Goal: Task Accomplishment & Management: Use online tool/utility

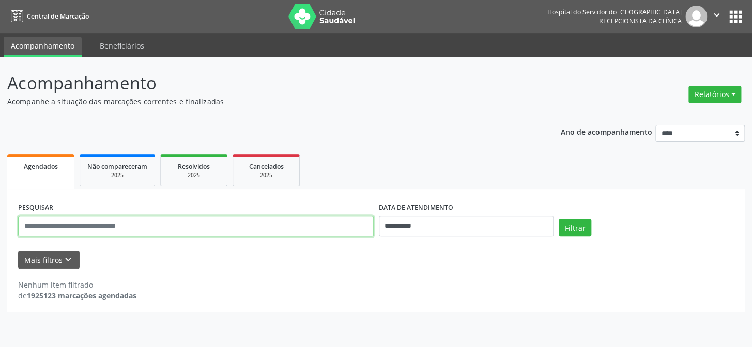
click at [114, 226] on input "text" at bounding box center [196, 226] width 356 height 21
type input "**********"
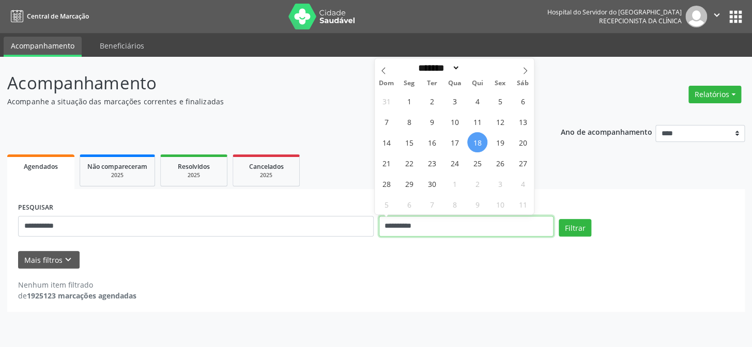
drag, startPoint x: 409, startPoint y: 223, endPoint x: 360, endPoint y: 222, distance: 49.1
click at [362, 222] on div "**********" at bounding box center [376, 222] width 721 height 44
click at [570, 226] on button "Filtrar" at bounding box center [575, 228] width 33 height 18
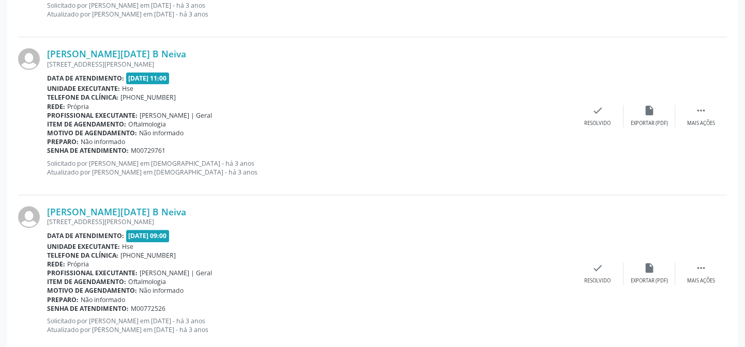
scroll to position [2375, 0]
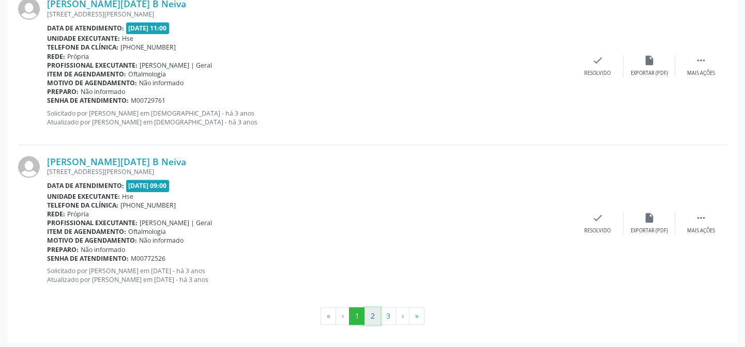
click at [374, 314] on button "2" at bounding box center [372, 317] width 16 height 18
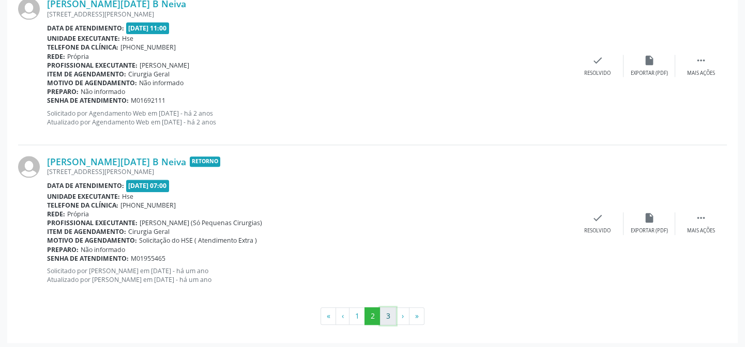
click at [387, 315] on button "3" at bounding box center [388, 317] width 16 height 18
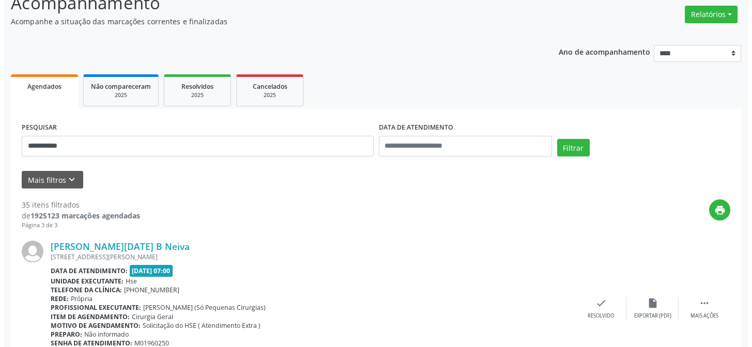
scroll to position [75, 0]
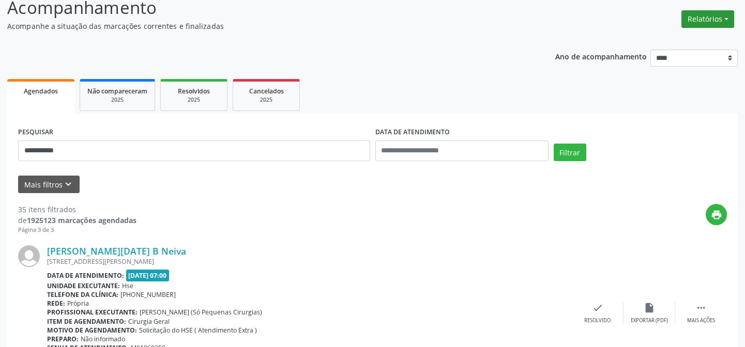
click at [710, 18] on button "Relatórios" at bounding box center [707, 19] width 53 height 18
click at [671, 36] on link "Agendamentos" at bounding box center [678, 41] width 111 height 14
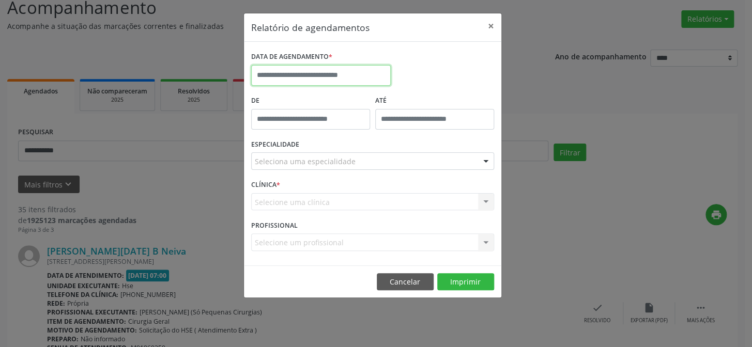
click at [350, 73] on input "text" at bounding box center [321, 75] width 140 height 21
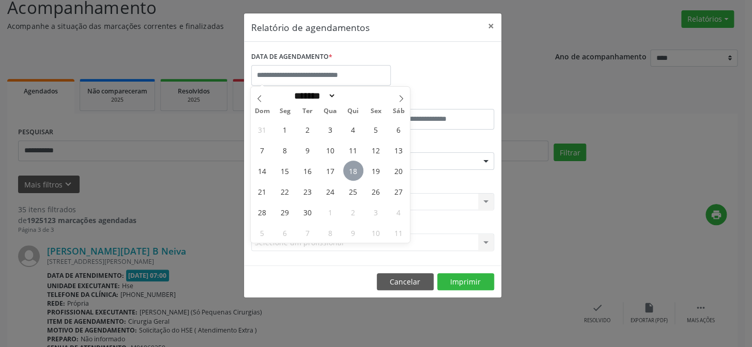
click at [352, 165] on span "18" at bounding box center [353, 171] width 20 height 20
type input "**********"
click at [352, 165] on span "18" at bounding box center [353, 171] width 20 height 20
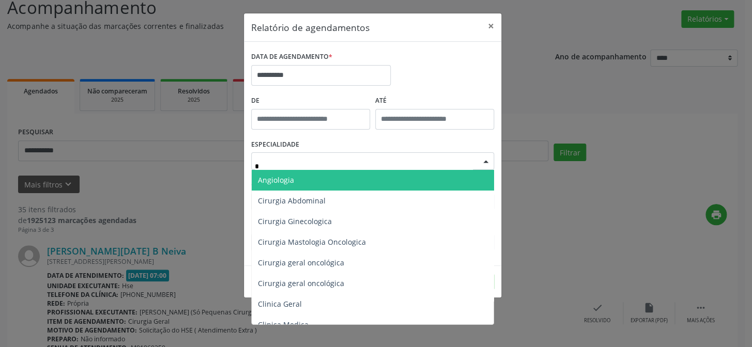
type input "**"
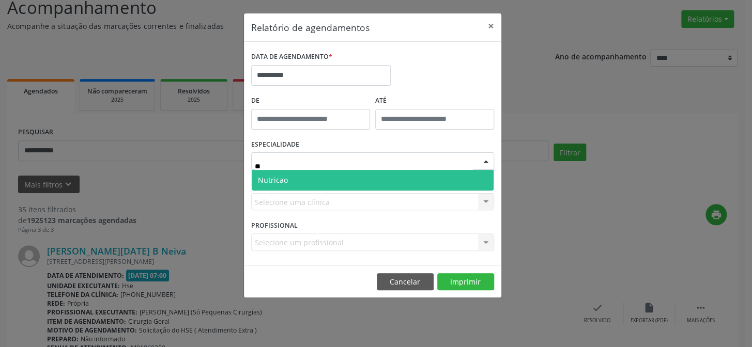
click at [334, 176] on span "Nutricao" at bounding box center [373, 180] width 242 height 21
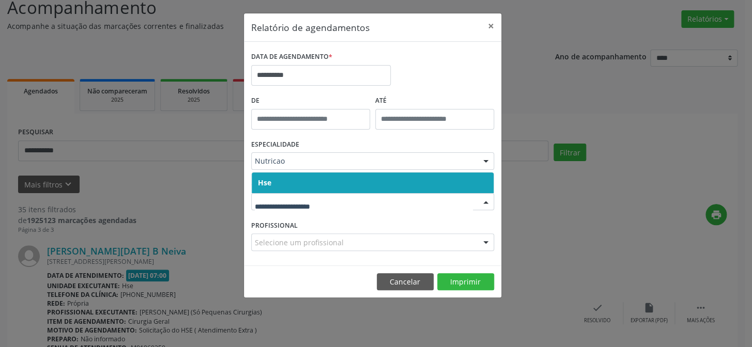
click at [300, 187] on span "Hse" at bounding box center [373, 183] width 242 height 21
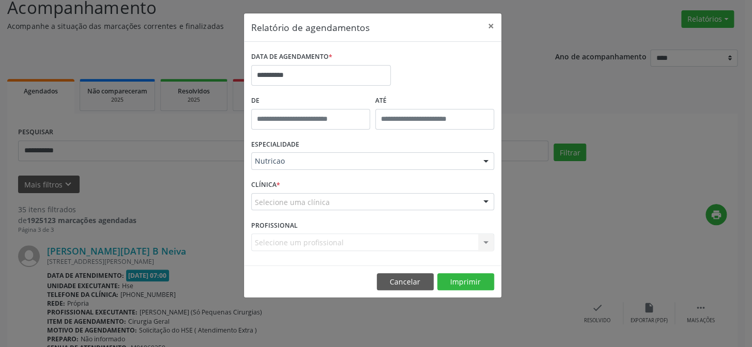
click at [300, 185] on div "CLÍNICA * Selecione uma clínica Hse Nenhum resultado encontrado para: " " Não h…" at bounding box center [373, 197] width 248 height 40
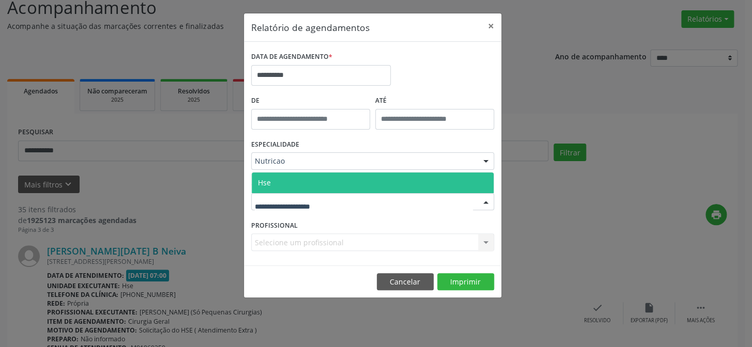
click at [300, 180] on span "Hse" at bounding box center [373, 183] width 242 height 21
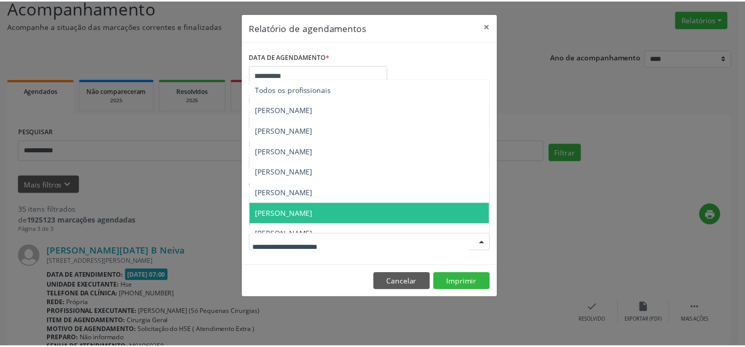
scroll to position [10, 0]
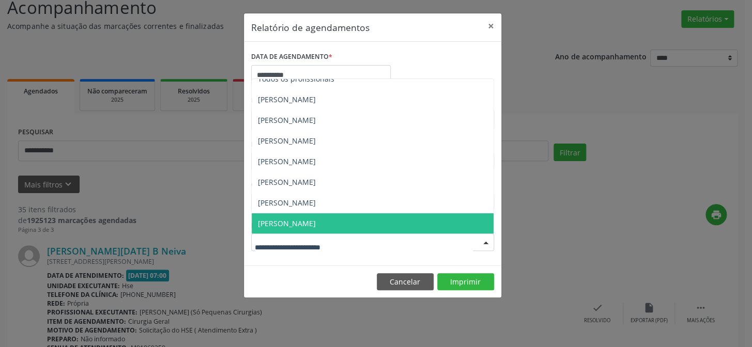
click at [297, 220] on span "[PERSON_NAME]" at bounding box center [287, 224] width 58 height 10
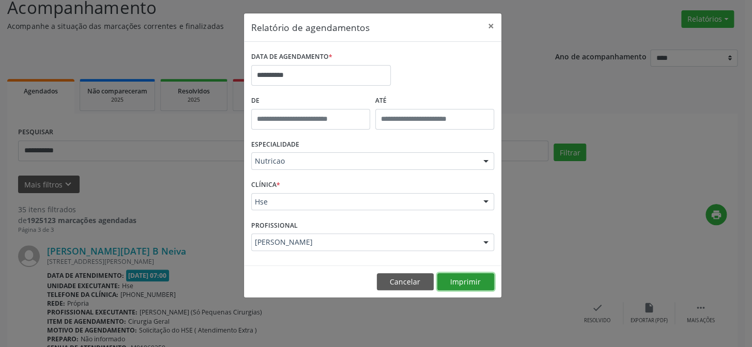
click at [449, 276] on button "Imprimir" at bounding box center [465, 282] width 57 height 18
click at [147, 253] on div "**********" at bounding box center [376, 173] width 752 height 347
drag, startPoint x: 415, startPoint y: 280, endPoint x: 179, endPoint y: 249, distance: 237.7
click at [415, 280] on button "Cancelar" at bounding box center [405, 282] width 57 height 18
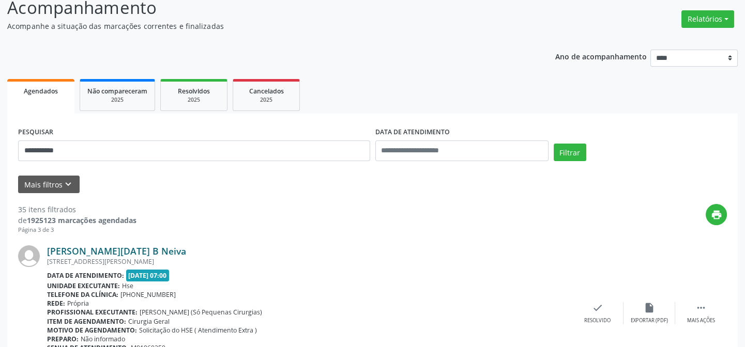
click at [119, 251] on link "[PERSON_NAME][DATE] B Neiva" at bounding box center [116, 251] width 139 height 11
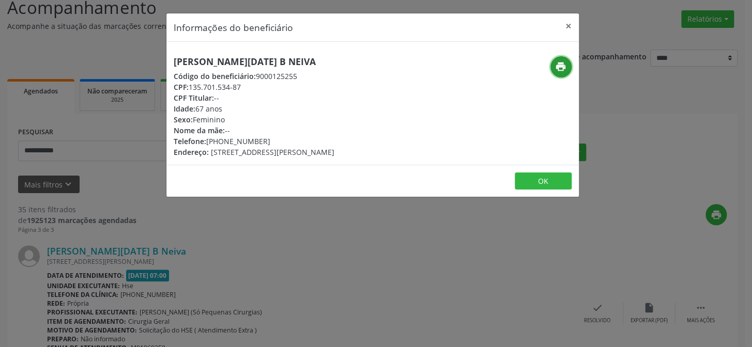
click at [561, 66] on icon "print" at bounding box center [560, 66] width 11 height 11
click at [556, 65] on icon "print" at bounding box center [560, 66] width 11 height 11
drag, startPoint x: 279, startPoint y: 274, endPoint x: 271, endPoint y: 273, distance: 7.3
click at [281, 273] on div "Informações do beneficiário × [PERSON_NAME][DATE] B Neiva Código do beneficiári…" at bounding box center [376, 173] width 752 height 347
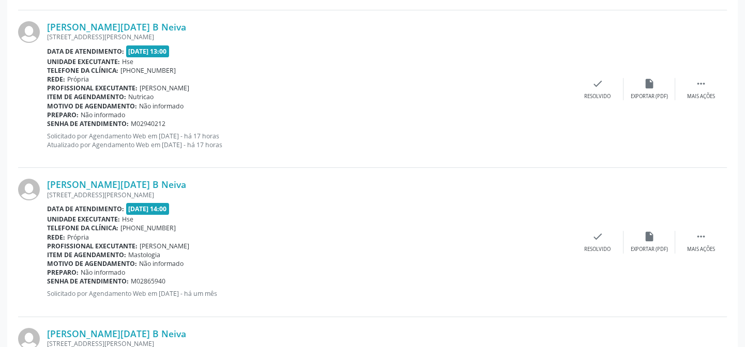
scroll to position [498, 0]
